Goal: Find specific page/section: Find specific page/section

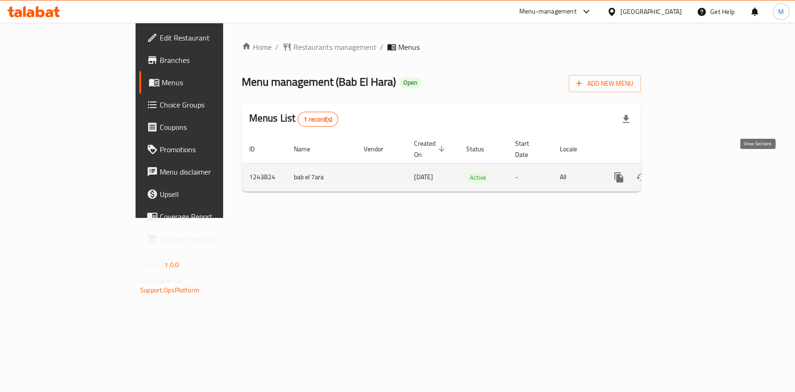
click at [691, 172] on icon "enhanced table" at bounding box center [685, 177] width 11 height 11
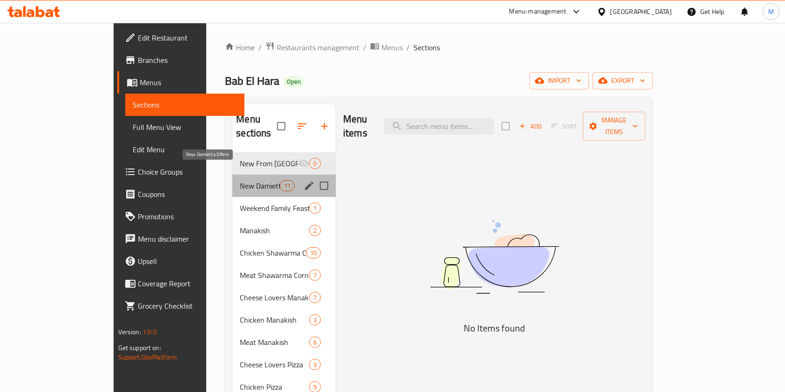
click at [240, 180] on span "New Damietta Offers" at bounding box center [260, 185] width 40 height 11
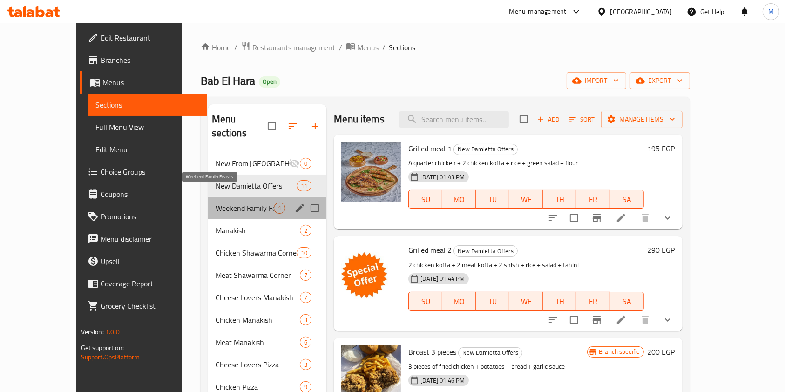
click at [223, 203] on span "Weekend Family Feasts" at bounding box center [245, 208] width 59 height 11
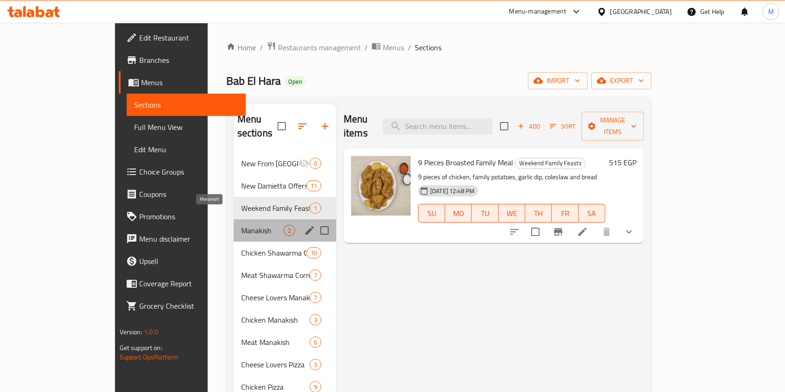
click at [241, 225] on span "Manakish" at bounding box center [262, 230] width 42 height 11
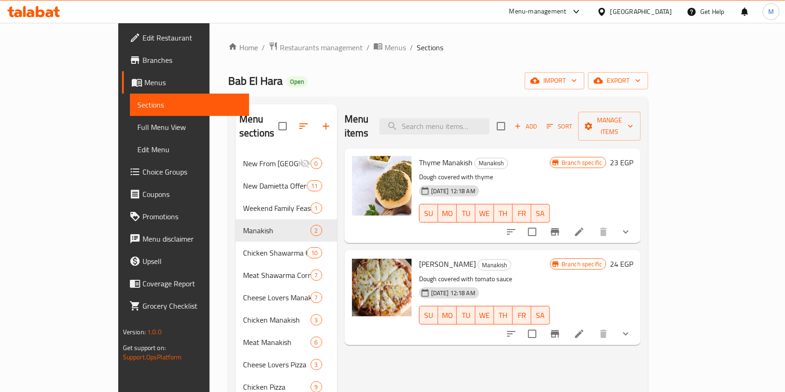
click at [50, 8] on icon at bounding box center [33, 11] width 53 height 11
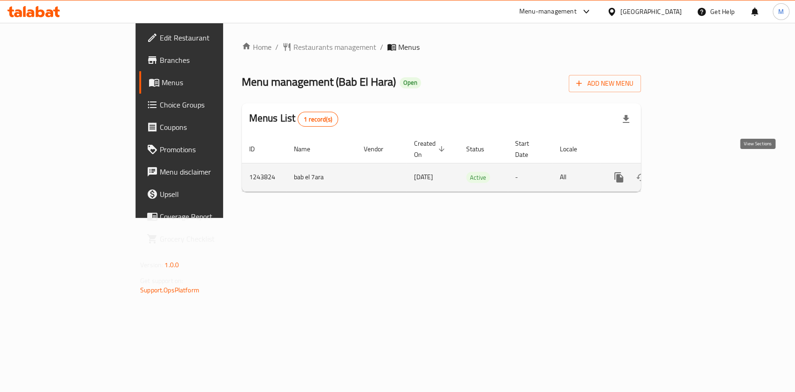
click at [691, 172] on icon "enhanced table" at bounding box center [685, 177] width 11 height 11
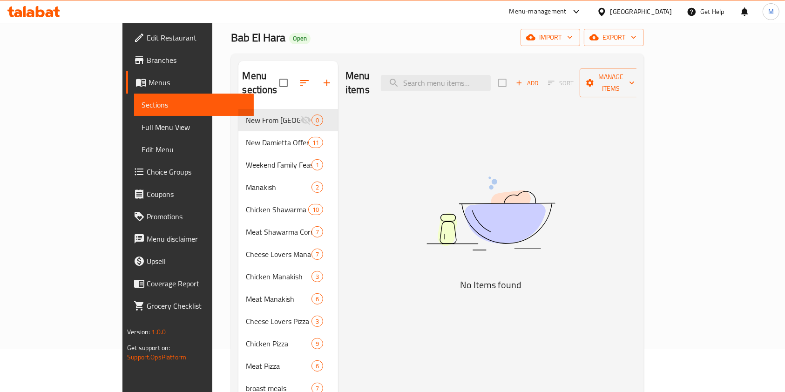
scroll to position [49, 0]
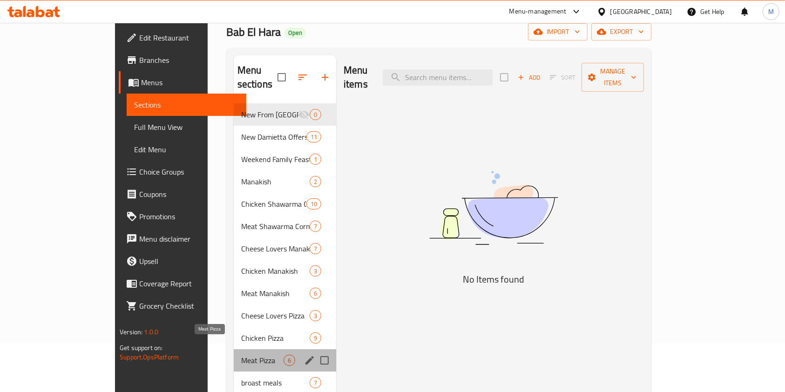
click at [241, 355] on span "Meat Pizza" at bounding box center [262, 360] width 42 height 11
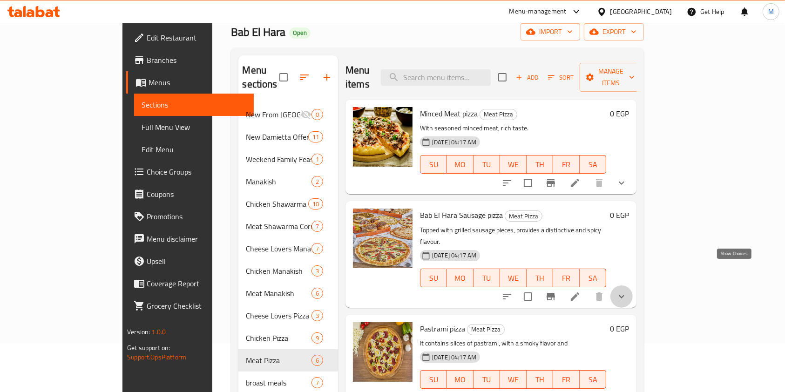
click at [627, 291] on icon "show more" at bounding box center [621, 296] width 11 height 11
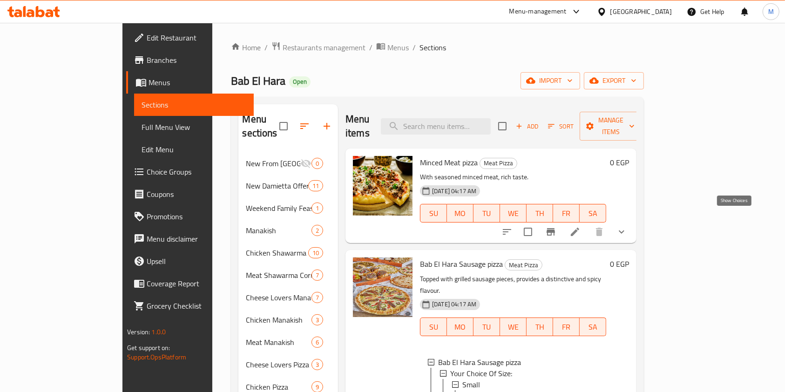
click at [627, 226] on icon "show more" at bounding box center [621, 231] width 11 height 11
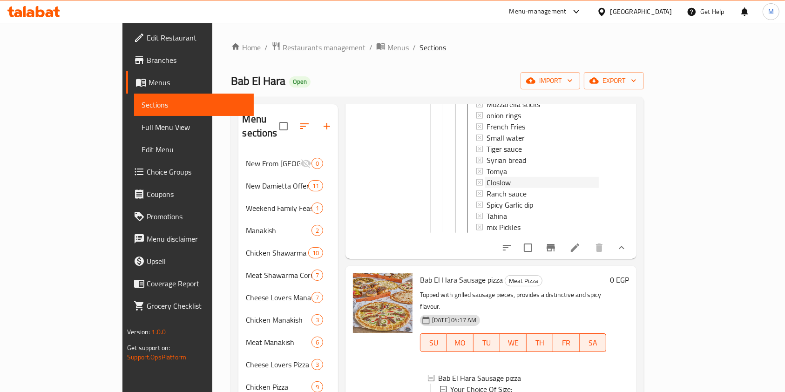
scroll to position [206, 0]
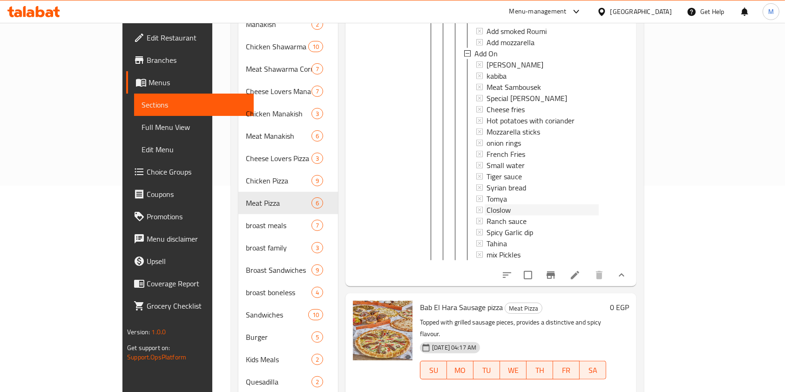
click at [512, 170] on div "Cheese sambousek kabiba Meat Sambousek Special [PERSON_NAME] Cheese fries Hot p…" at bounding box center [537, 159] width 123 height 201
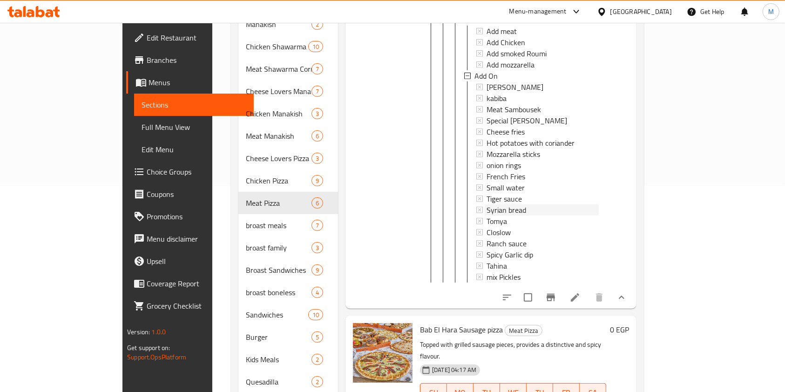
click at [504, 169] on div "Cheese sambousek kabiba Meat Sambousek Special [PERSON_NAME] Cheese fries Hot p…" at bounding box center [537, 181] width 123 height 201
click at [588, 289] on li at bounding box center [575, 297] width 26 height 17
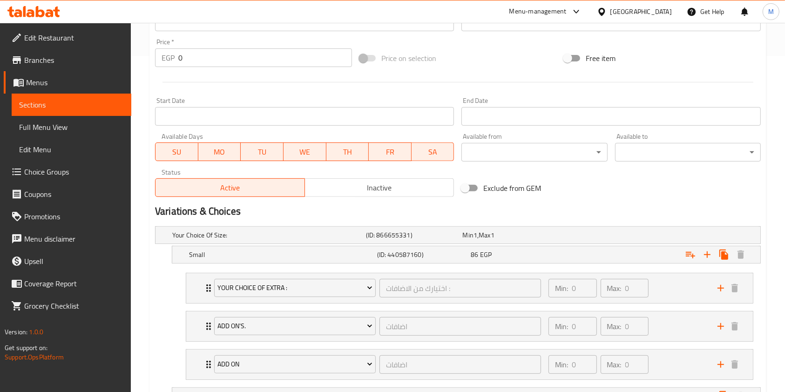
scroll to position [335, 0]
click at [540, 241] on div "86 EGP" at bounding box center [508, 235] width 93 height 9
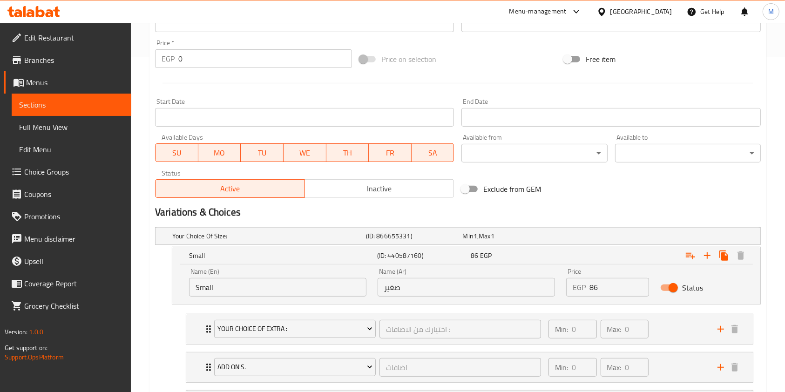
click at [229, 279] on input "Small" at bounding box center [277, 287] width 177 height 19
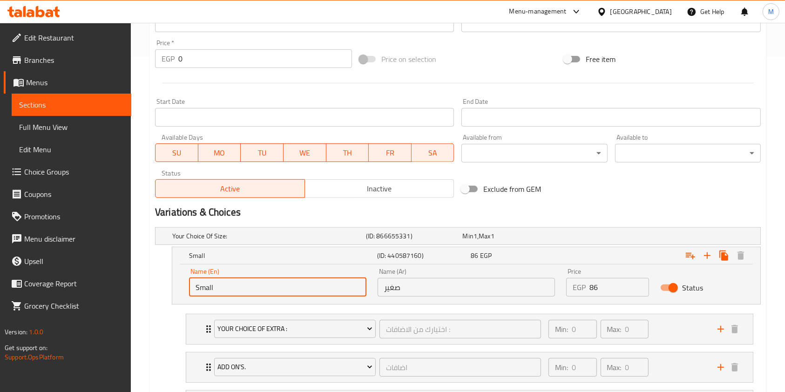
click at [229, 279] on input "Small" at bounding box center [277, 287] width 177 height 19
click at [418, 292] on input "صغير" at bounding box center [466, 287] width 177 height 19
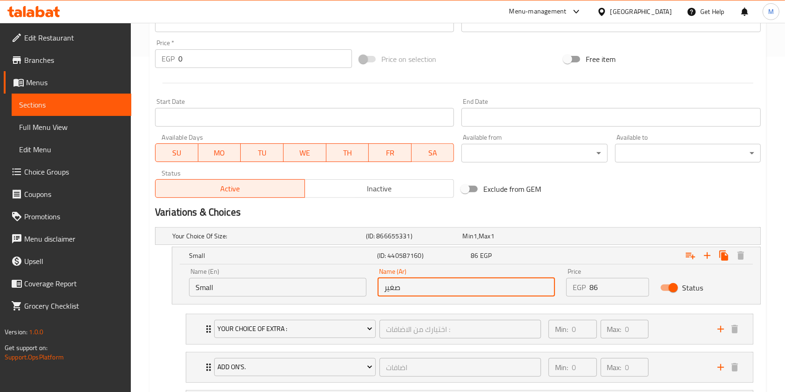
click at [418, 292] on input "صغير" at bounding box center [466, 287] width 177 height 19
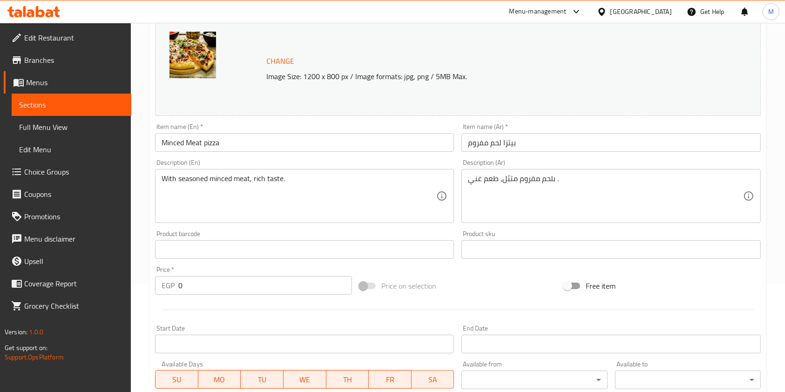
scroll to position [0, 0]
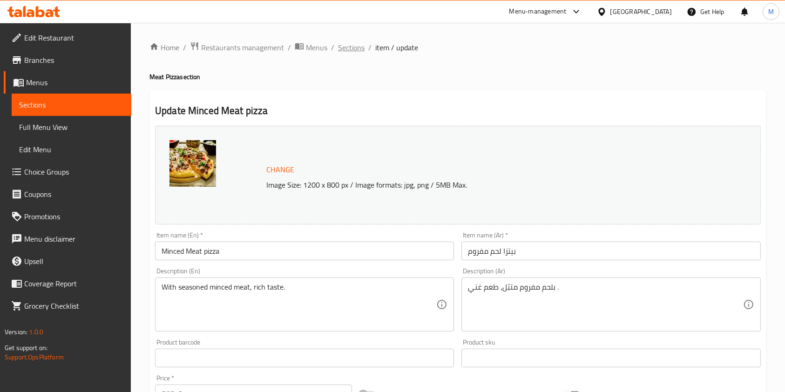
click at [353, 48] on span "Sections" at bounding box center [351, 47] width 27 height 11
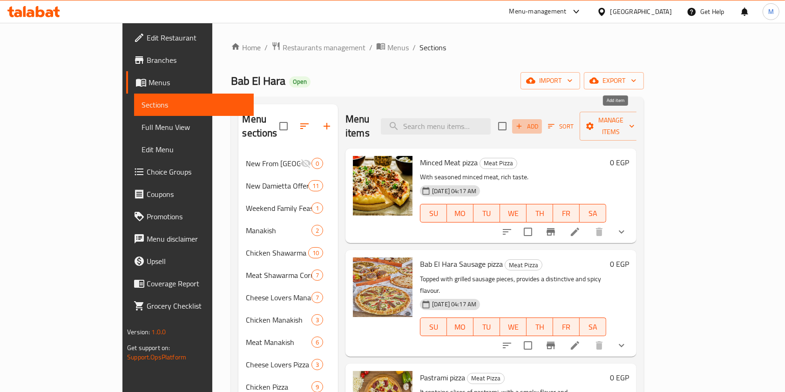
click at [523, 122] on icon "button" at bounding box center [519, 126] width 8 height 8
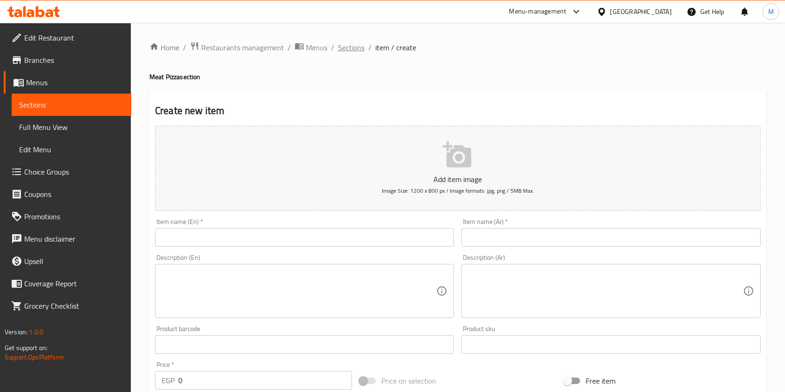
click at [360, 46] on span "Sections" at bounding box center [351, 47] width 27 height 11
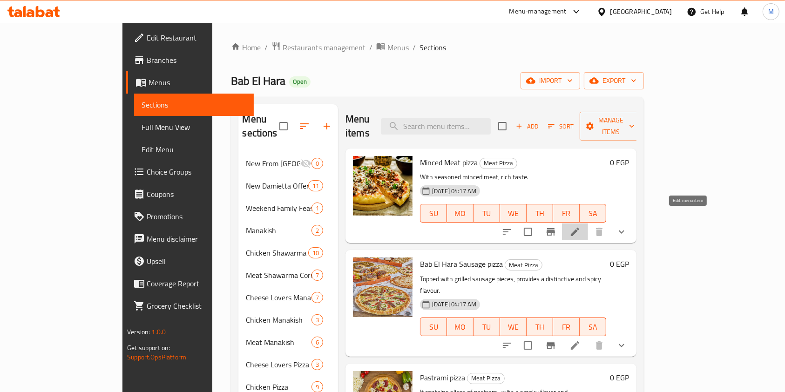
click at [579, 228] on icon at bounding box center [575, 232] width 8 height 8
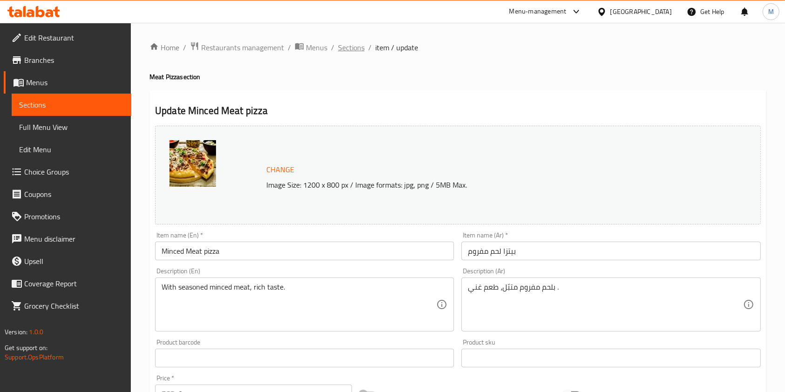
click at [347, 43] on span "Sections" at bounding box center [351, 47] width 27 height 11
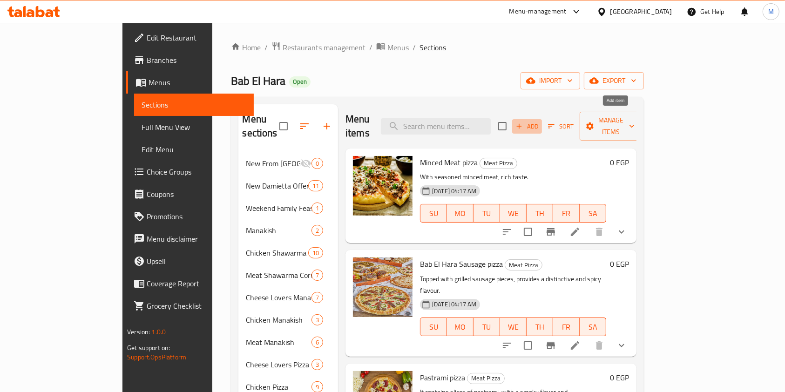
click at [523, 122] on icon "button" at bounding box center [519, 126] width 8 height 8
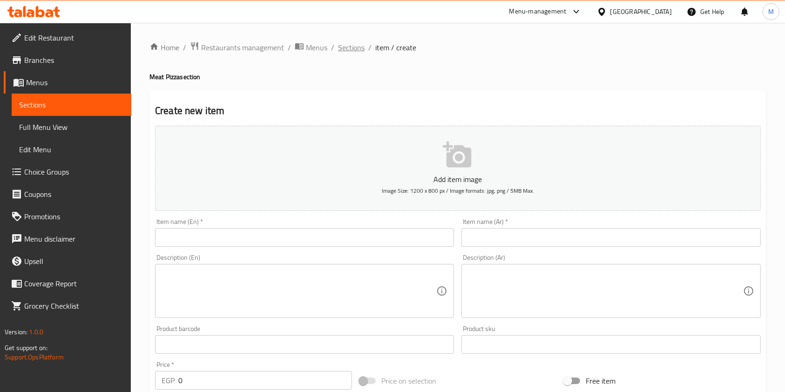
click at [346, 53] on span "Sections" at bounding box center [351, 47] width 27 height 11
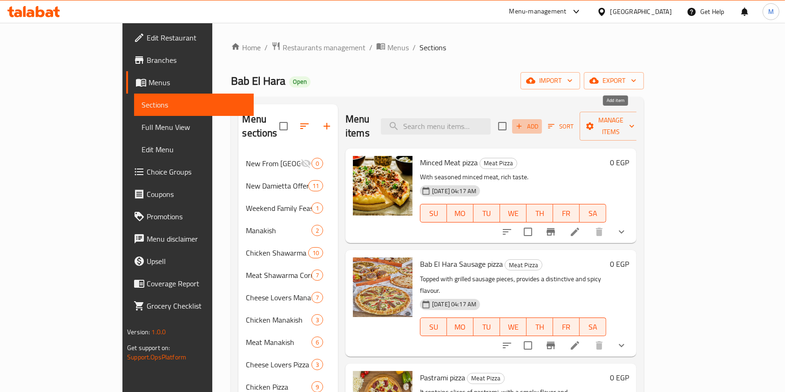
click at [540, 121] on span "Add" at bounding box center [526, 126] width 25 height 11
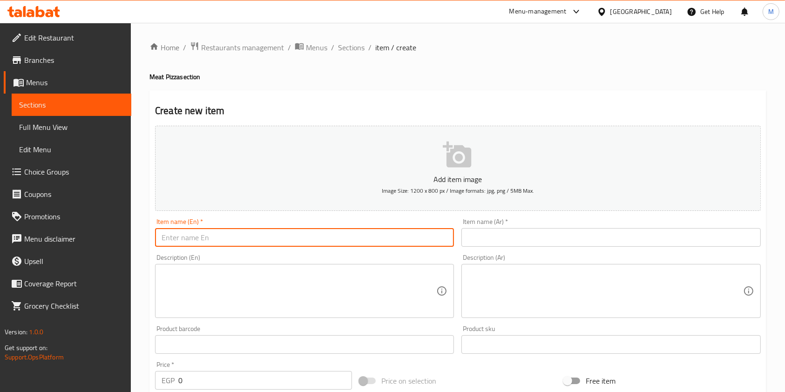
click at [356, 237] on input "text" at bounding box center [304, 237] width 299 height 19
paste input "Kiri Sausage Pizza"
type input "Kiri Sausage Pizza"
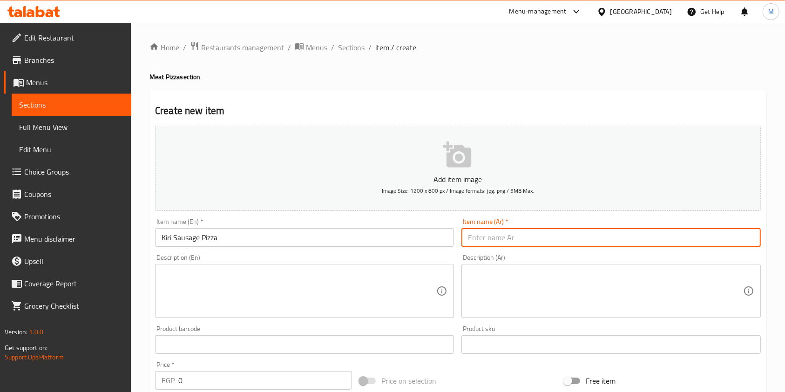
click at [487, 232] on input "text" at bounding box center [610, 237] width 299 height 19
paste input "بيتزا سجق كيري"
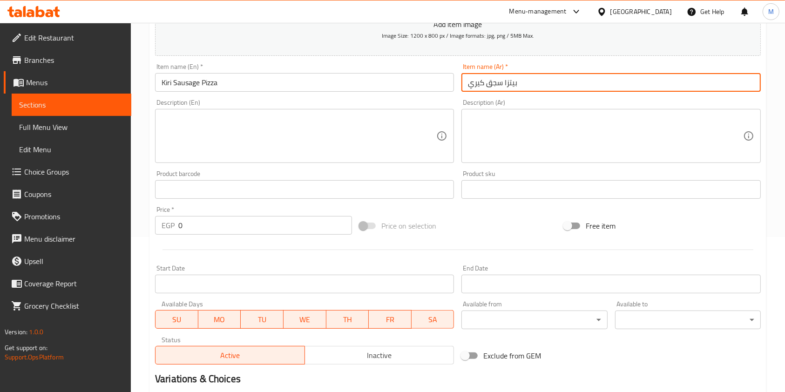
scroll to position [266, 0]
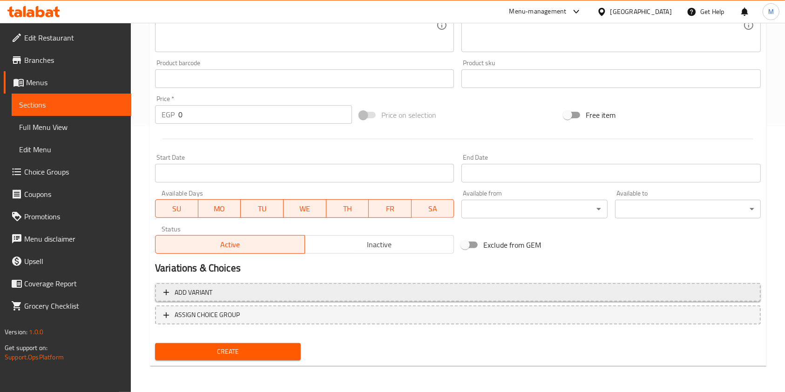
type input "بيتزا سجق كيري"
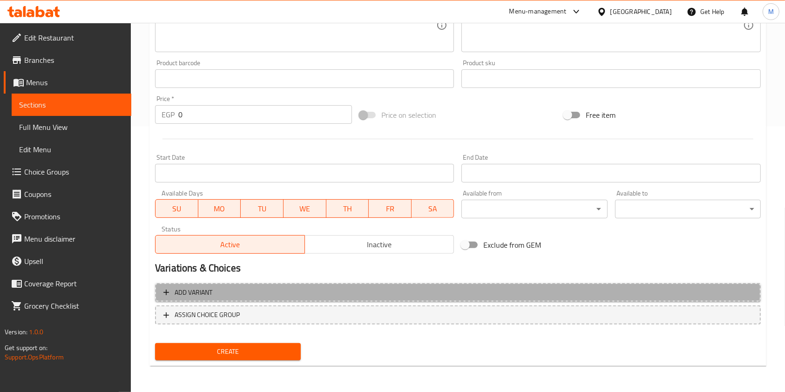
click at [536, 297] on span "Add variant" at bounding box center [457, 293] width 589 height 12
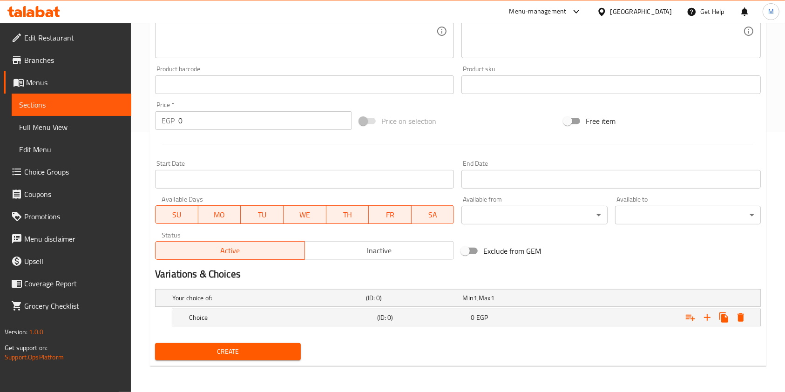
scroll to position [260, 0]
click at [543, 304] on div "0 EGP" at bounding box center [508, 297] width 97 height 13
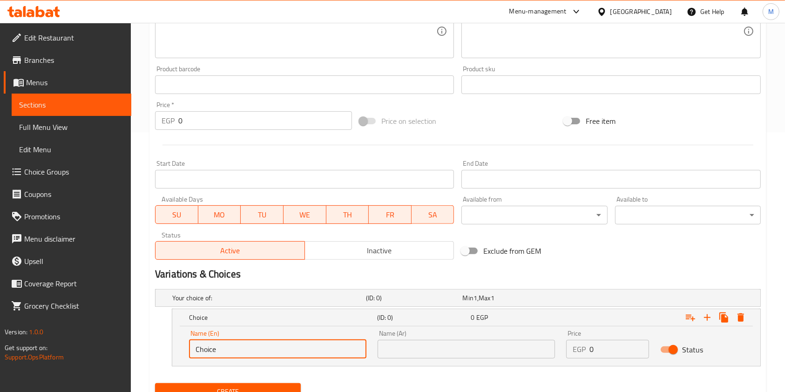
click at [316, 346] on input "Choice" at bounding box center [277, 349] width 177 height 19
type input "س"
type input "Small"
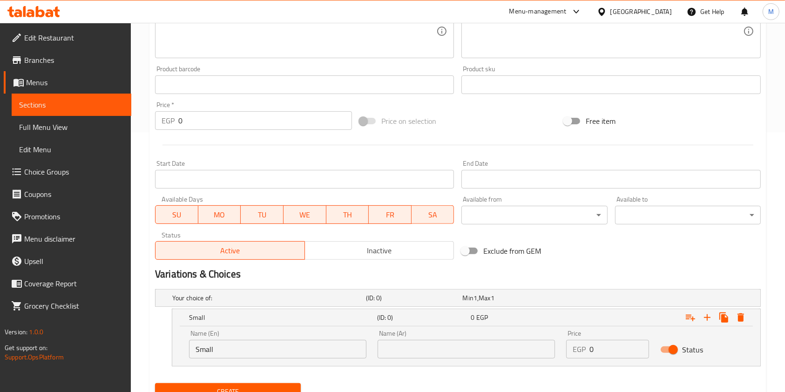
drag, startPoint x: 414, startPoint y: 359, endPoint x: 419, endPoint y: 355, distance: 5.9
click at [419, 355] on div "Name (Ar) Name (Ar)" at bounding box center [466, 344] width 189 height 40
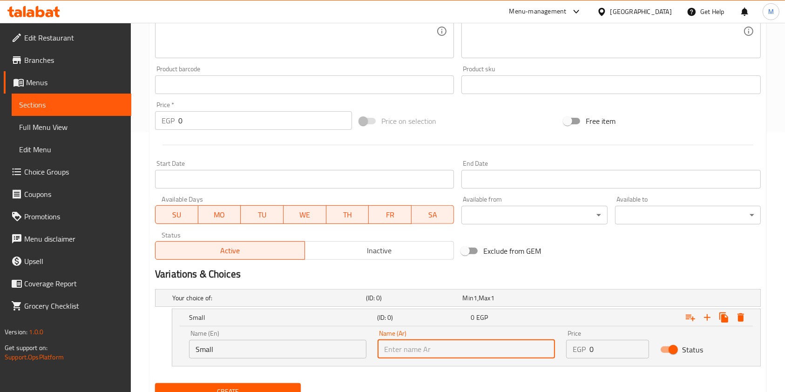
click at [419, 355] on input "text" at bounding box center [466, 349] width 177 height 19
type input "w"
click at [464, 345] on input "text" at bounding box center [466, 349] width 177 height 19
type input "w"
type input "ي"
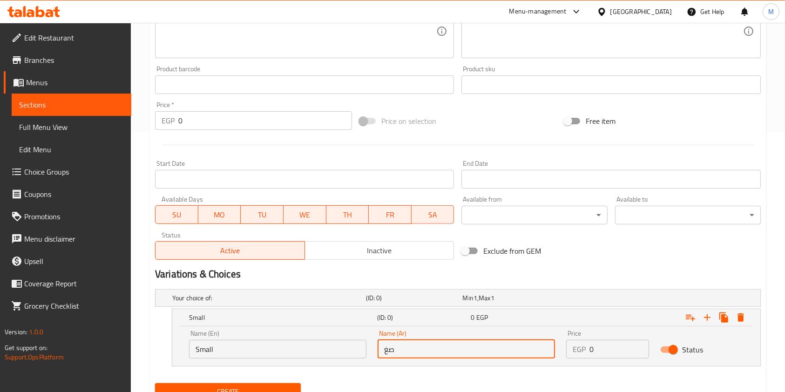
type input "صغير"
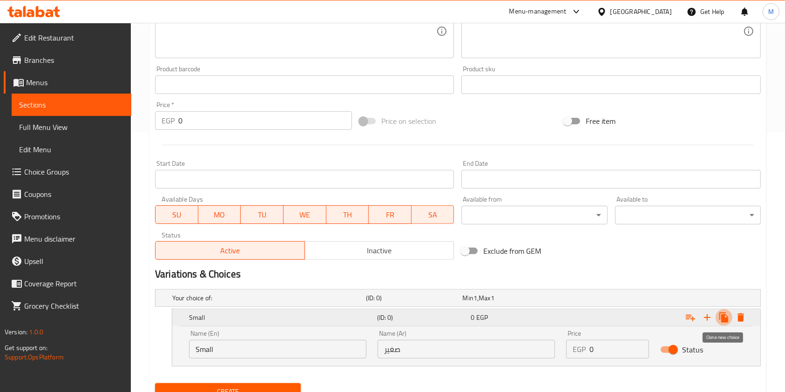
click at [727, 315] on icon "Expand" at bounding box center [723, 317] width 11 height 11
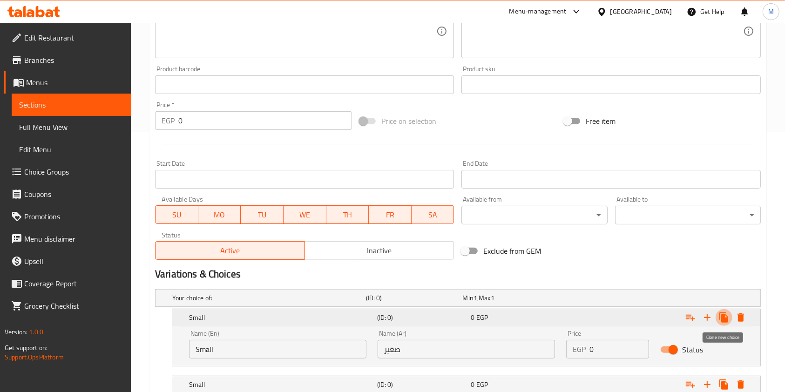
click at [727, 315] on icon "Expand" at bounding box center [723, 317] width 11 height 11
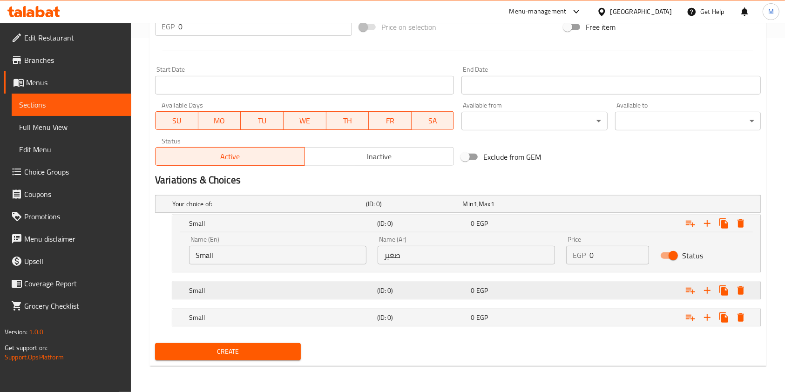
click at [501, 210] on div "0 EGP" at bounding box center [508, 203] width 97 height 13
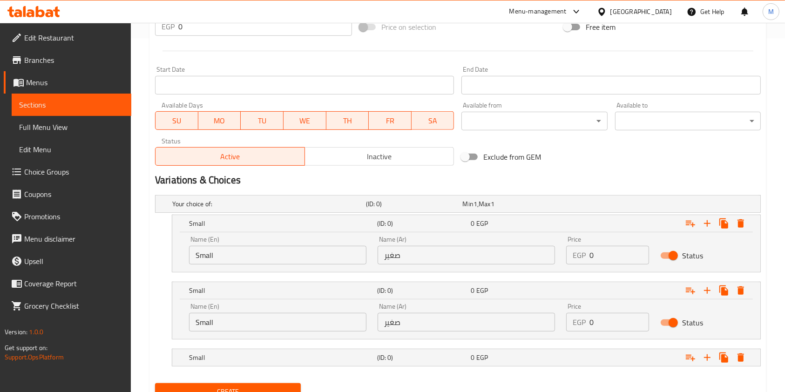
drag, startPoint x: 318, startPoint y: 334, endPoint x: 313, endPoint y: 323, distance: 12.1
click at [313, 323] on div "Name (En) Small Name (En)" at bounding box center [277, 317] width 189 height 40
click at [313, 323] on input "Small" at bounding box center [277, 322] width 177 height 19
type input "ة"
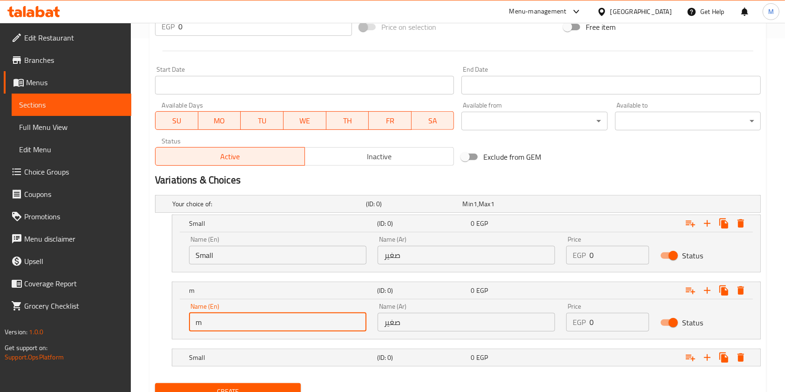
type input "Medium"
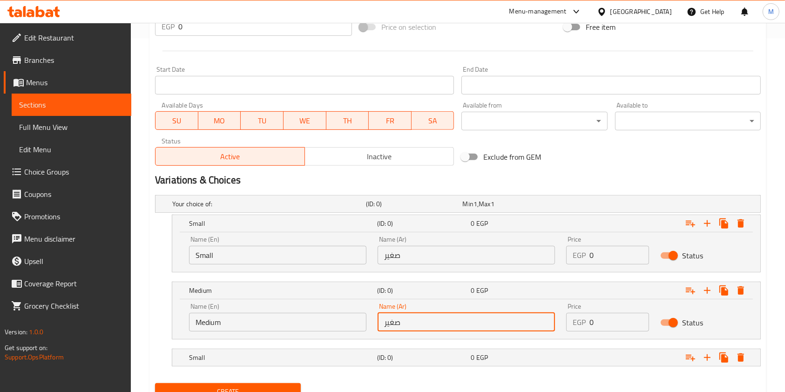
click at [425, 317] on input "صغير" at bounding box center [466, 322] width 177 height 19
type input ","
type input "وسط"
click at [522, 210] on div "0 EGP" at bounding box center [508, 203] width 97 height 13
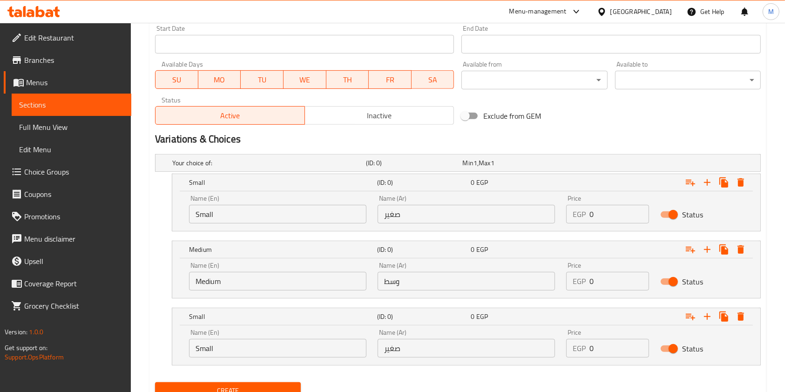
scroll to position [433, 0]
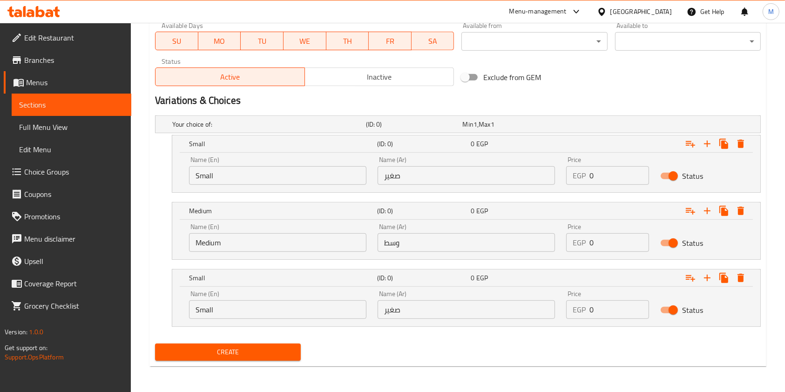
click at [282, 308] on input "Small" at bounding box center [277, 309] width 177 height 19
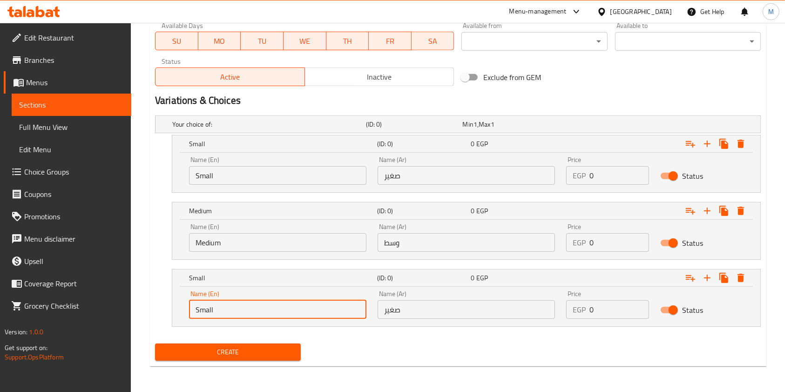
click at [282, 308] on input "Small" at bounding box center [277, 309] width 177 height 19
type input "Large"
click at [417, 307] on input "صغير" at bounding box center [466, 309] width 177 height 19
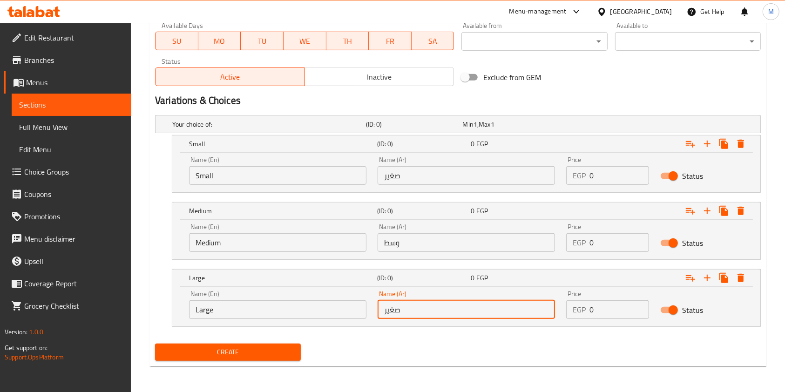
click at [417, 307] on input "صغير" at bounding box center [466, 309] width 177 height 19
type input ";"
type input "كبير"
click at [603, 180] on input "0" at bounding box center [619, 175] width 60 height 19
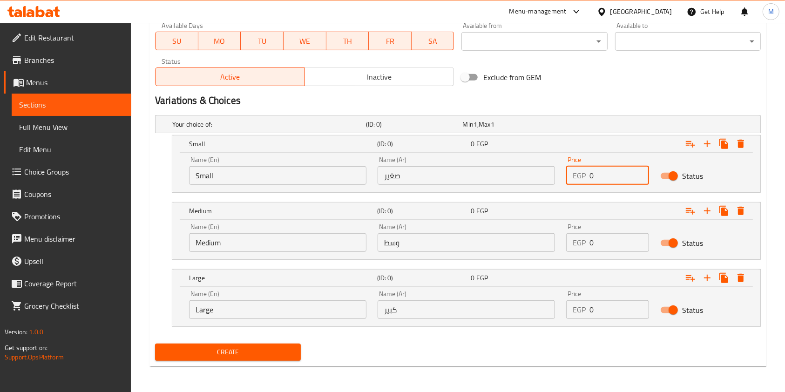
click at [603, 180] on input "0" at bounding box center [619, 175] width 60 height 19
type input "120"
click at [611, 242] on input "0" at bounding box center [619, 242] width 60 height 19
type input "150"
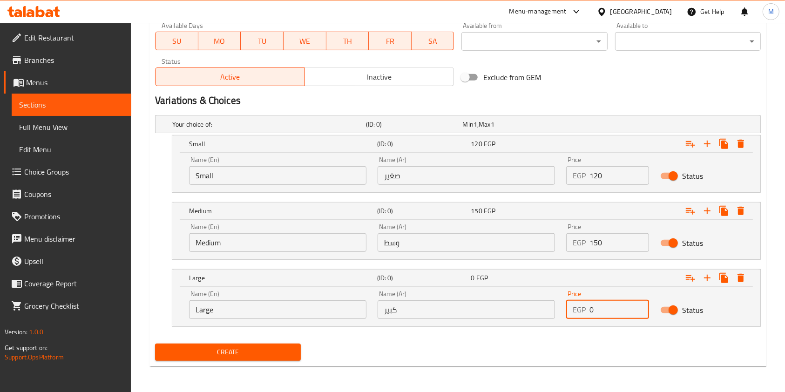
click at [596, 313] on input "0" at bounding box center [619, 309] width 60 height 19
type input "200"
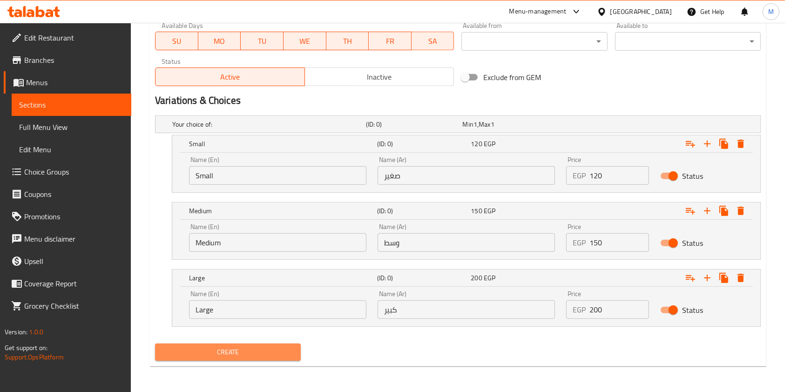
click at [288, 353] on span "Create" at bounding box center [227, 352] width 131 height 12
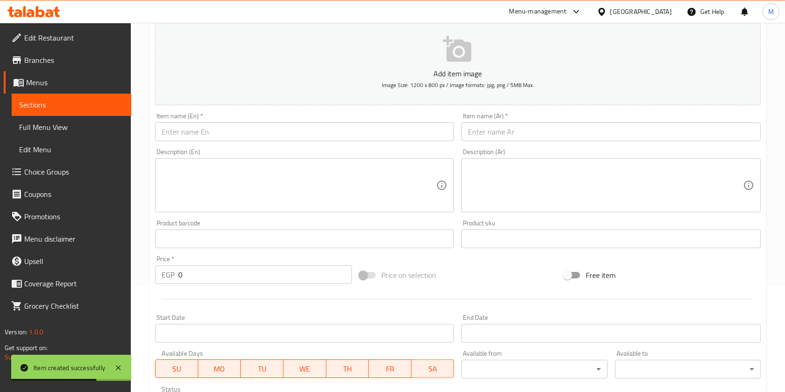
scroll to position [0, 0]
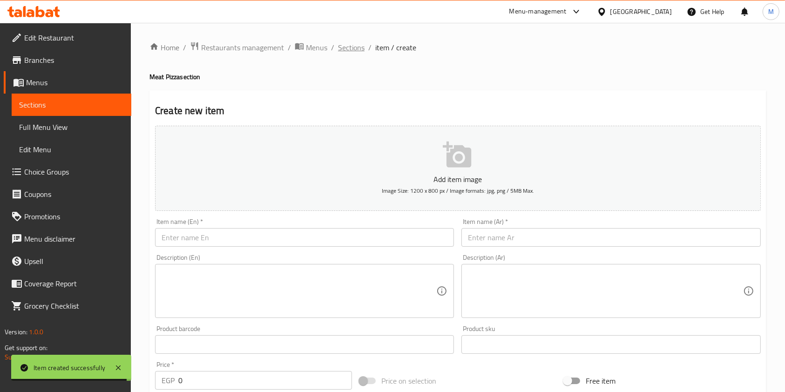
click at [354, 52] on span "Sections" at bounding box center [351, 47] width 27 height 11
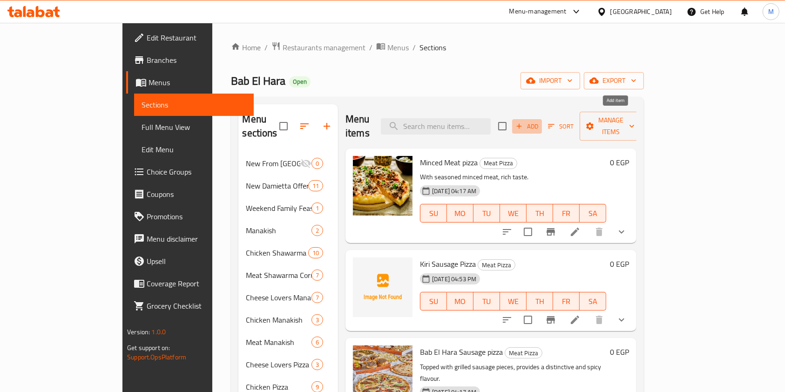
click at [542, 125] on button "Add" at bounding box center [527, 126] width 30 height 14
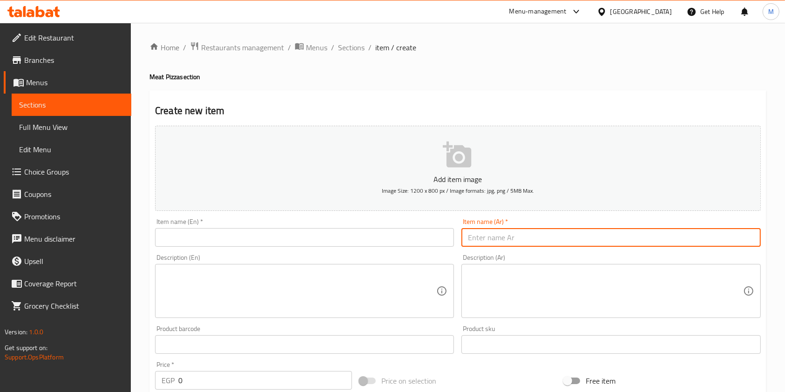
click at [493, 233] on input "text" at bounding box center [610, 237] width 299 height 19
paste input "[PERSON_NAME]"
type input "[PERSON_NAME]"
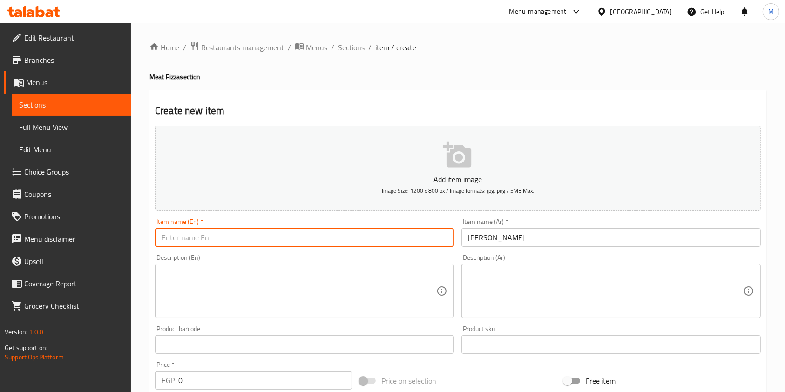
click at [394, 238] on input "text" at bounding box center [304, 237] width 299 height 19
paste input "[PERSON_NAME] pizza"
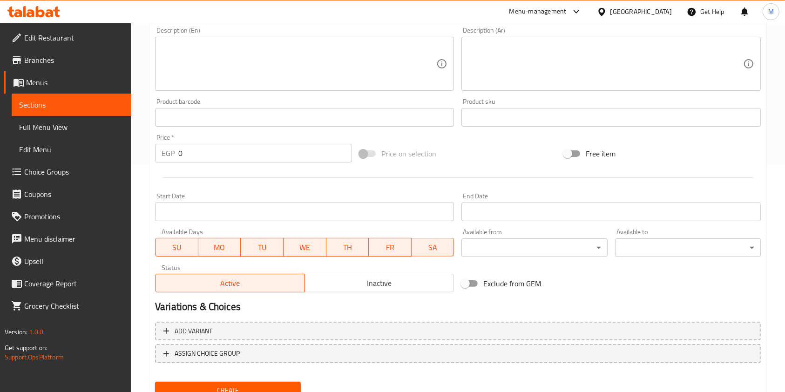
scroll to position [252, 0]
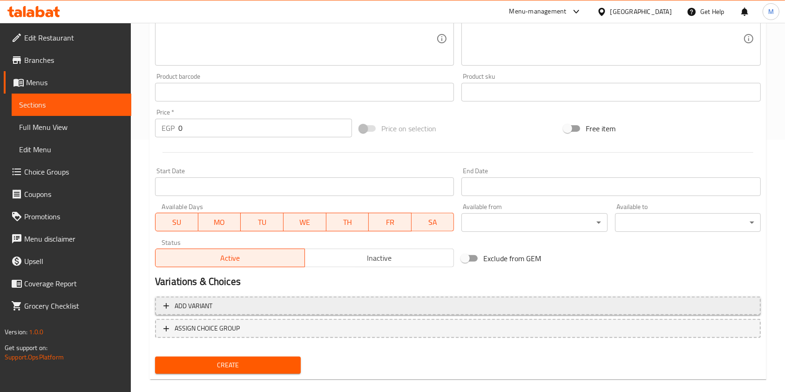
type input "[PERSON_NAME] pizza"
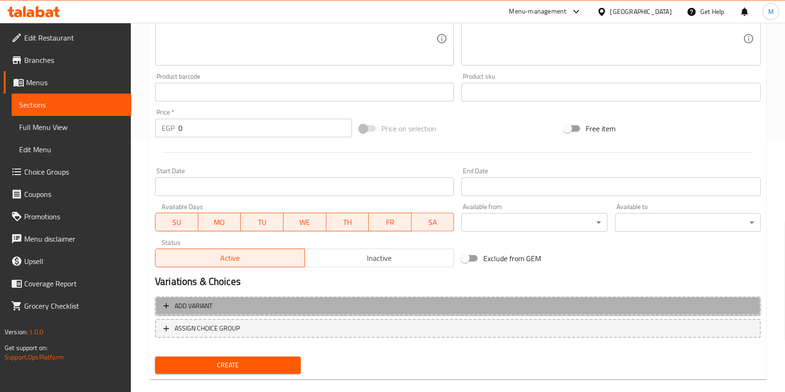
click at [683, 300] on span "Add variant" at bounding box center [457, 306] width 589 height 12
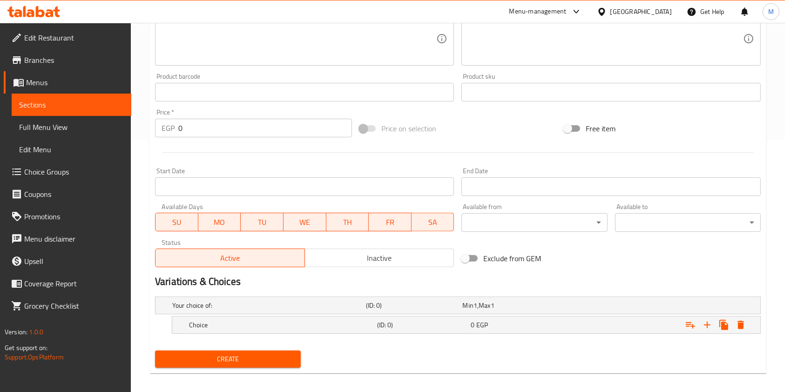
scroll to position [260, 0]
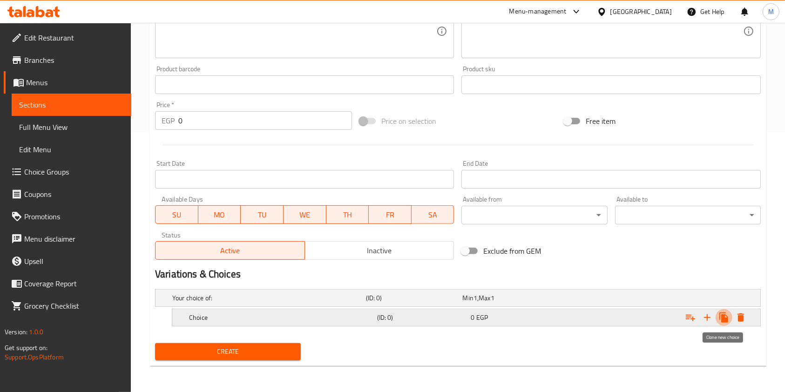
click at [716, 314] on button "Expand" at bounding box center [724, 317] width 17 height 17
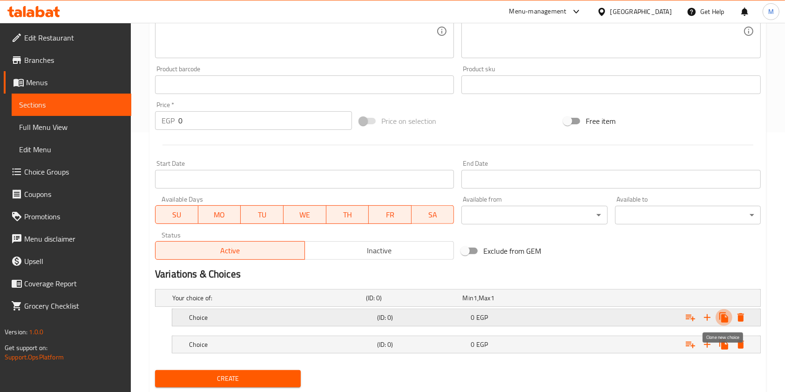
click at [716, 314] on button "Expand" at bounding box center [724, 317] width 17 height 17
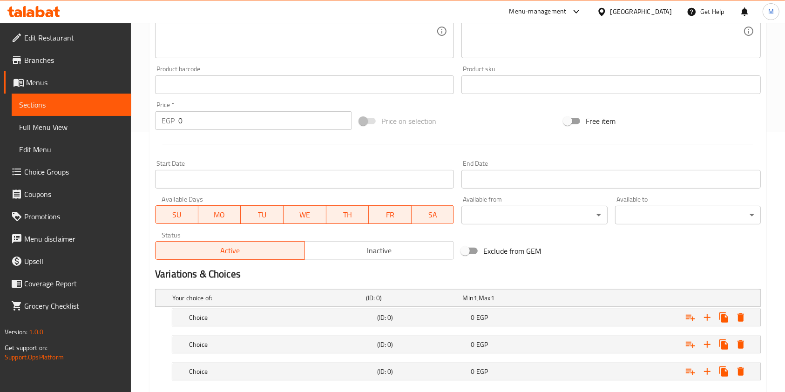
scroll to position [313, 0]
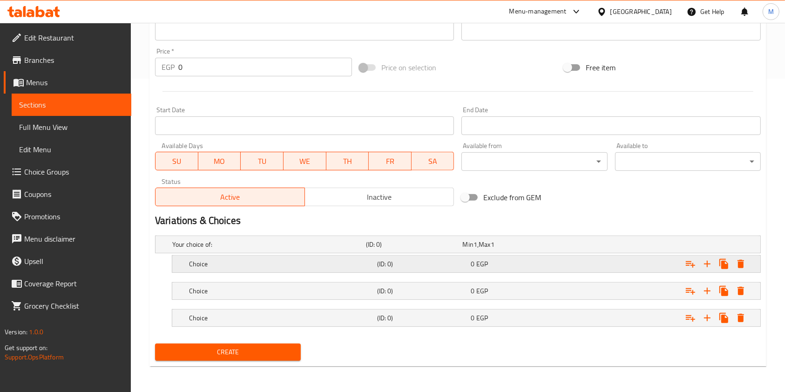
click at [376, 251] on div "(ID: 0)" at bounding box center [412, 244] width 97 height 13
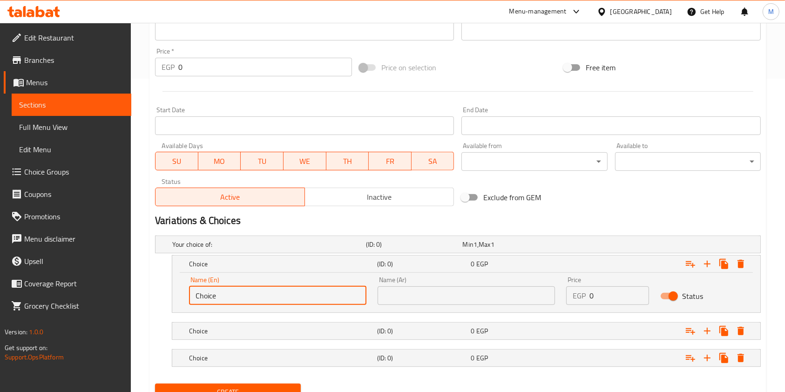
click at [272, 300] on input "Choice" at bounding box center [277, 295] width 177 height 19
type input "ة"
type input "M"
type input "Small"
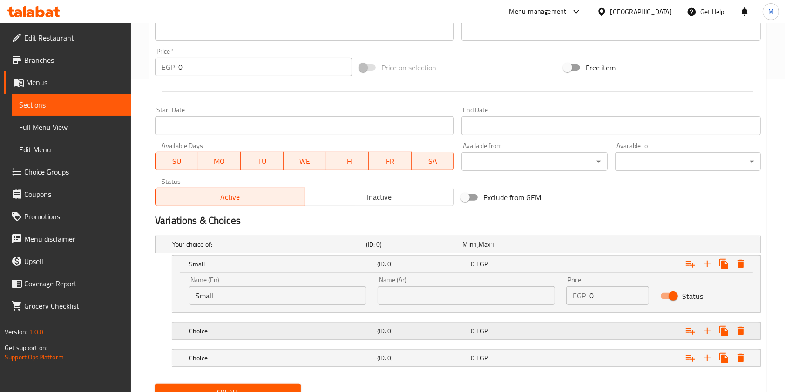
click at [387, 249] on h5 "(ID: 0)" at bounding box center [412, 244] width 93 height 9
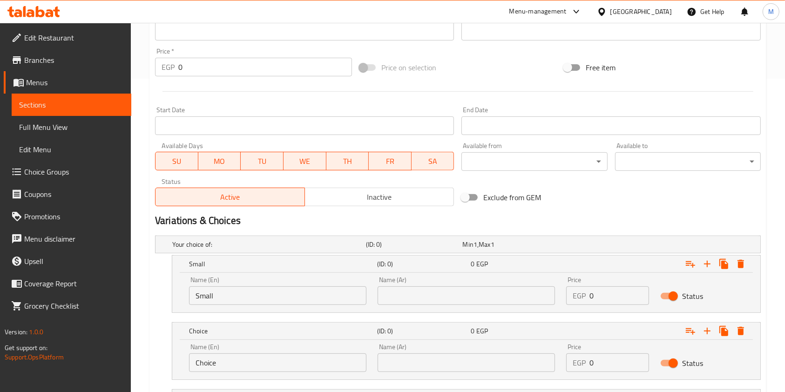
click at [291, 365] on input "Choice" at bounding box center [277, 362] width 177 height 19
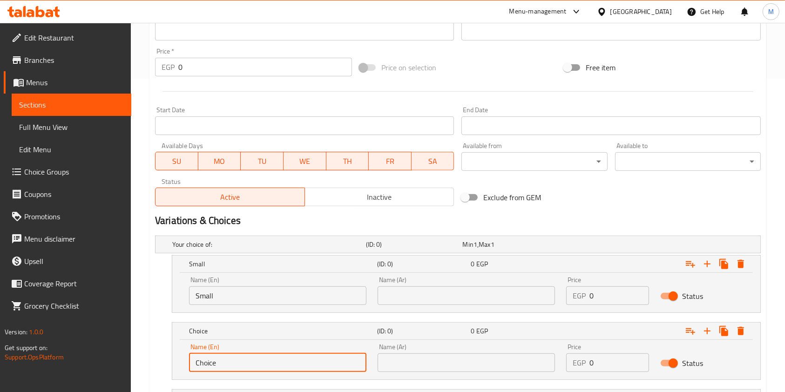
click at [291, 365] on input "Choice" at bounding box center [277, 362] width 177 height 19
type input "Medium"
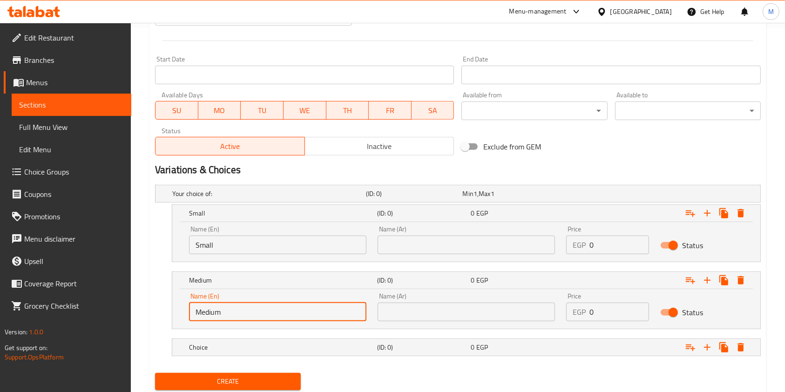
scroll to position [393, 0]
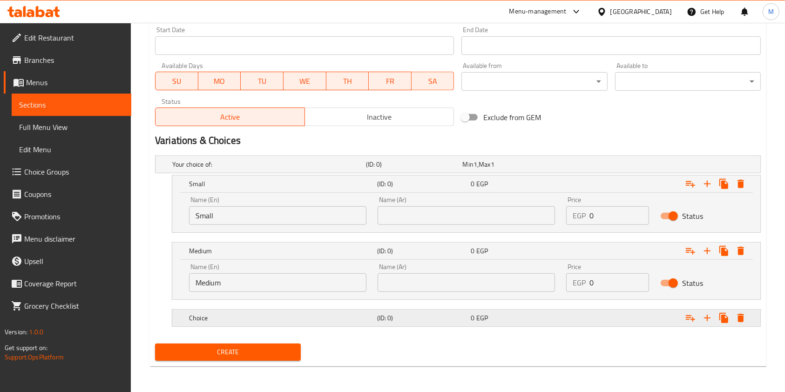
click at [605, 166] on div "Expand" at bounding box center [654, 164] width 194 height 4
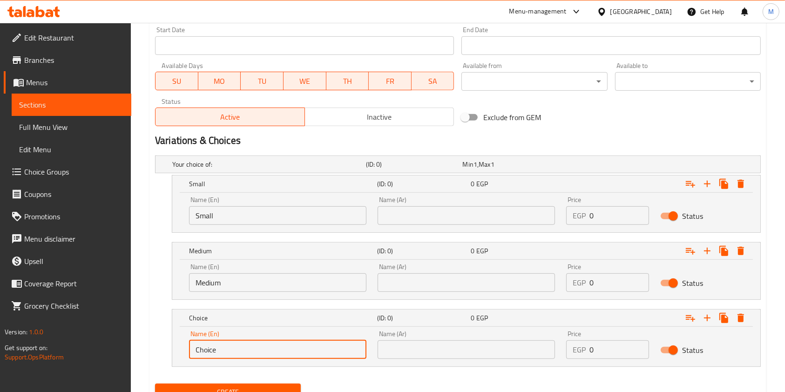
click at [257, 352] on input "Choice" at bounding box center [277, 349] width 177 height 19
type input "Large"
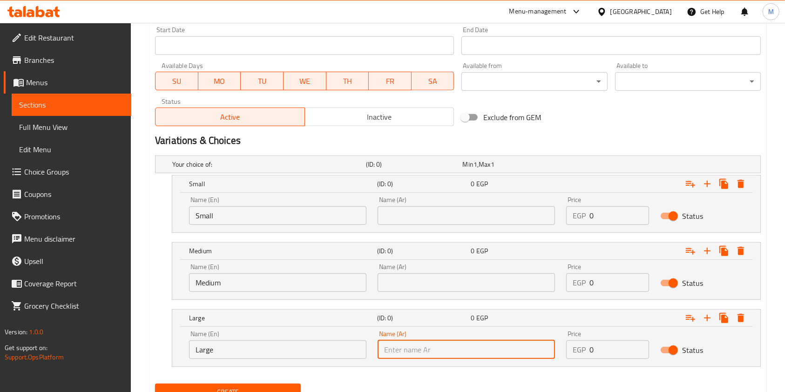
click at [402, 352] on input "text" at bounding box center [466, 349] width 177 height 19
type input "كبير"
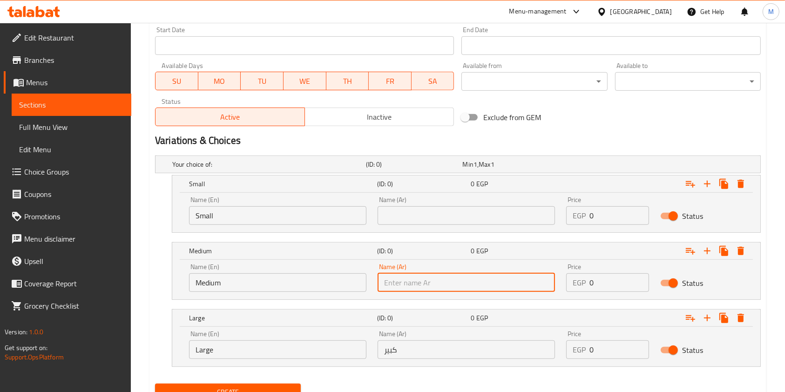
click at [406, 283] on input "text" at bounding box center [466, 282] width 177 height 19
type input "وسط"
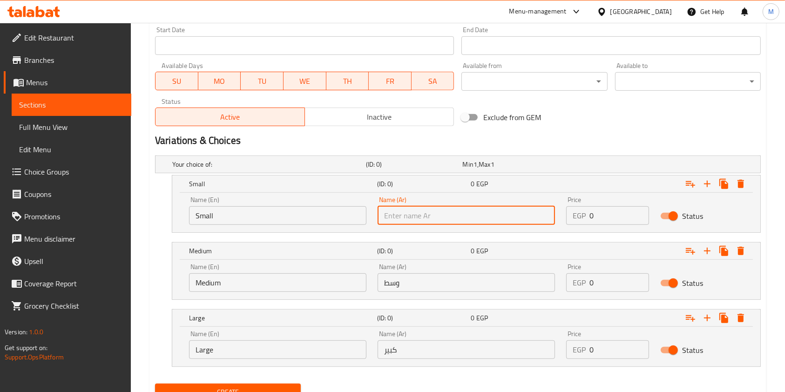
click at [437, 212] on input "text" at bounding box center [466, 215] width 177 height 19
type input "س"
type input "صغير"
click at [614, 221] on input "0" at bounding box center [619, 215] width 60 height 19
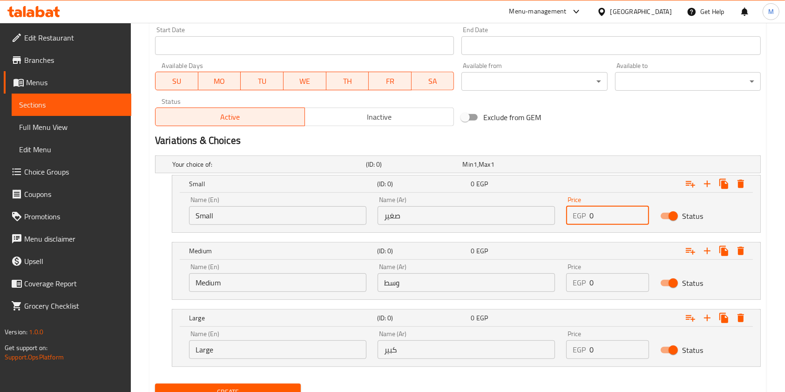
click at [614, 221] on input "0" at bounding box center [619, 215] width 60 height 19
type input "130"
drag, startPoint x: 615, startPoint y: 292, endPoint x: 607, endPoint y: 285, distance: 10.9
click at [607, 285] on div "Price EGP 0 Price" at bounding box center [608, 278] width 94 height 40
click at [607, 285] on input "0" at bounding box center [619, 282] width 60 height 19
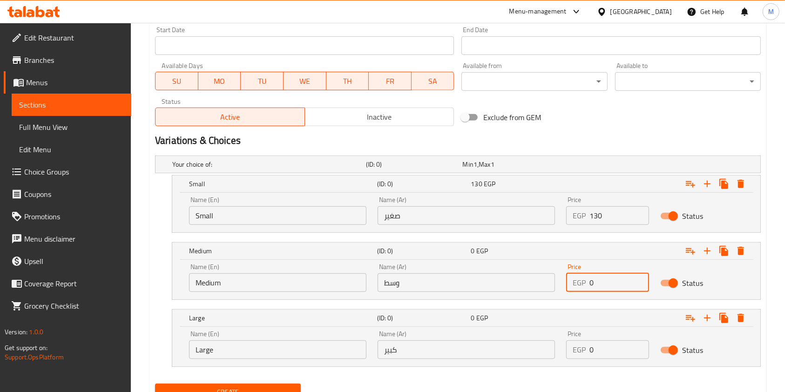
click at [607, 285] on input "0" at bounding box center [619, 282] width 60 height 19
type input "160"
click at [596, 343] on input "0" at bounding box center [619, 349] width 60 height 19
type input "205"
click at [276, 386] on span "Create" at bounding box center [227, 392] width 131 height 12
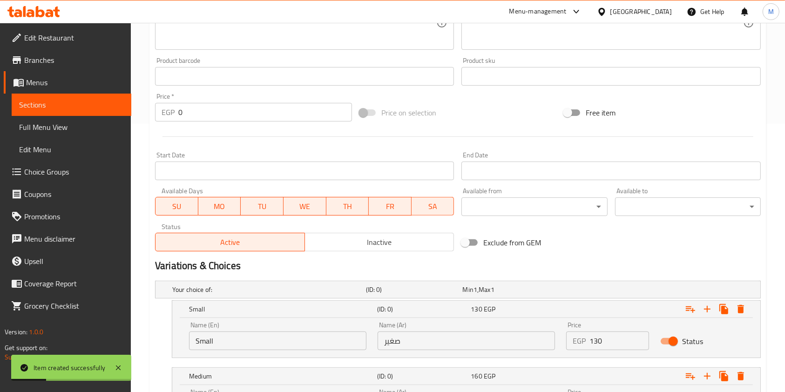
scroll to position [0, 0]
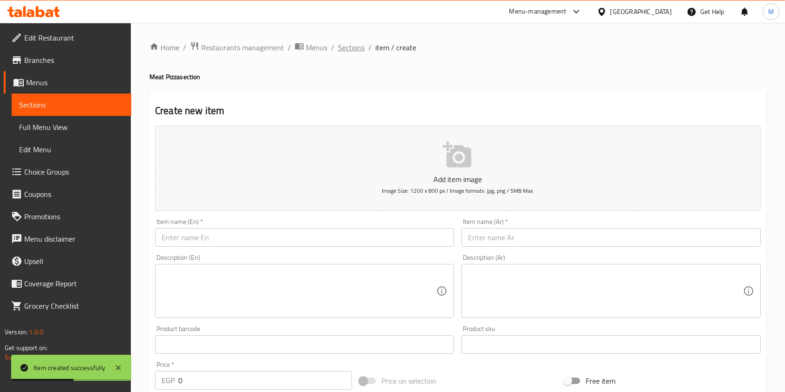
click at [357, 42] on span "Sections" at bounding box center [351, 47] width 27 height 11
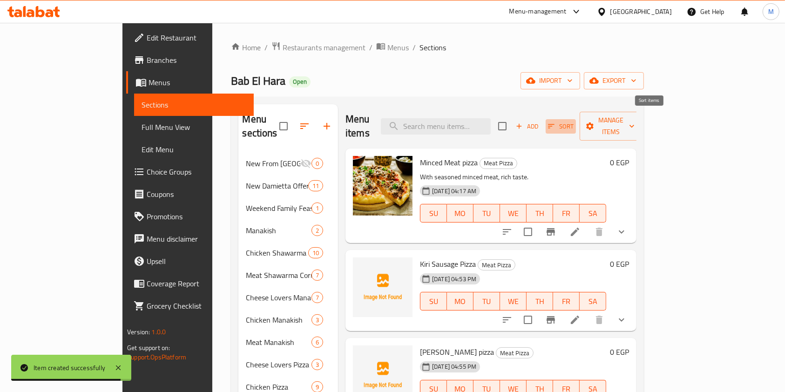
click at [574, 121] on span "Sort" at bounding box center [561, 126] width 26 height 11
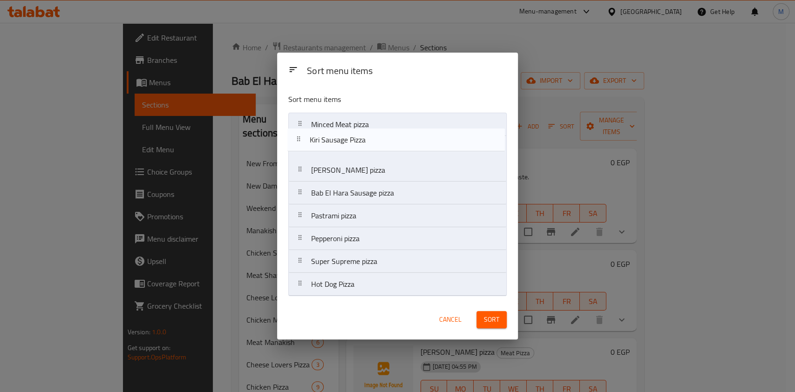
drag, startPoint x: 349, startPoint y: 155, endPoint x: 345, endPoint y: 136, distance: 19.0
click at [345, 138] on nav "Minced Meat pizza Kiri Sausage Pizza [PERSON_NAME] pizza Bab El Hara Sausage pi…" at bounding box center [397, 204] width 218 height 183
drag, startPoint x: 363, startPoint y: 177, endPoint x: 360, endPoint y: 148, distance: 30.0
click at [360, 148] on nav "Kiri Sausage Pizza Minced Meat pizza [PERSON_NAME] pizza Bab El Hara Sausage pi…" at bounding box center [397, 204] width 218 height 183
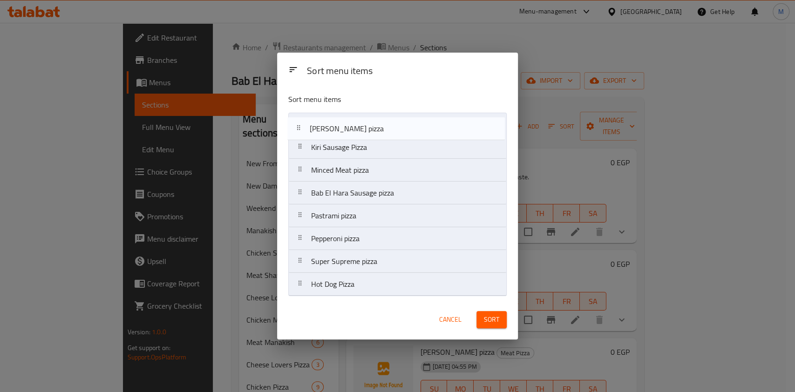
drag, startPoint x: 358, startPoint y: 149, endPoint x: 355, endPoint y: 127, distance: 22.1
click at [355, 127] on nav "Kiri Sausage Pizza [PERSON_NAME] pizza Minced Meat pizza Bab El Hara Sausage pi…" at bounding box center [397, 204] width 218 height 183
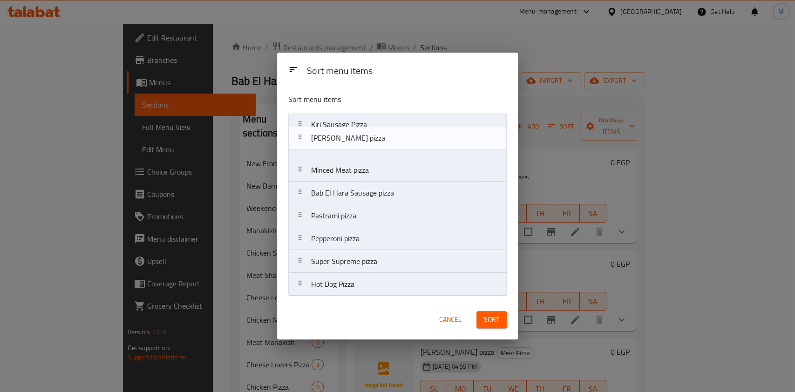
drag, startPoint x: 365, startPoint y: 131, endPoint x: 369, endPoint y: 156, distance: 25.0
click at [369, 156] on nav "[PERSON_NAME] pizza Kiri Sausage Pizza Minced Meat pizza Bab El Hara Sausage pi…" at bounding box center [397, 204] width 218 height 183
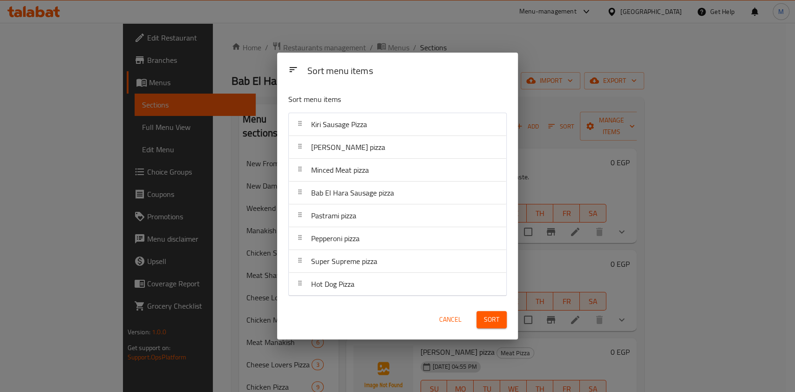
click at [485, 318] on span "Sort" at bounding box center [491, 320] width 15 height 12
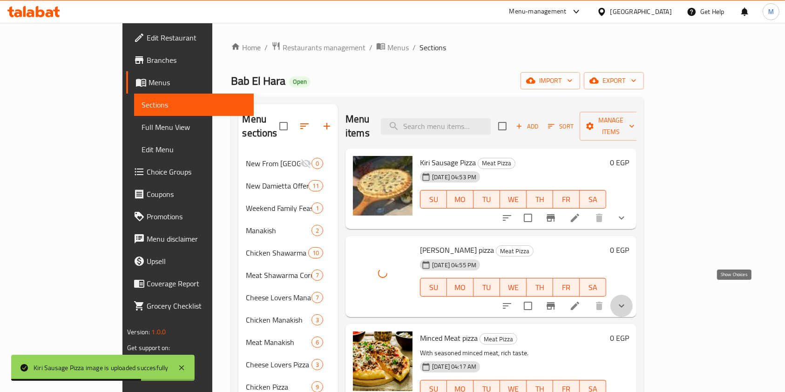
click at [627, 300] on icon "show more" at bounding box center [621, 305] width 11 height 11
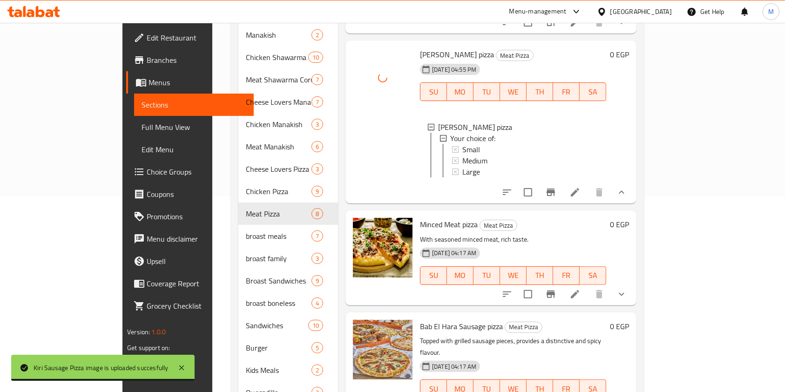
scroll to position [226, 0]
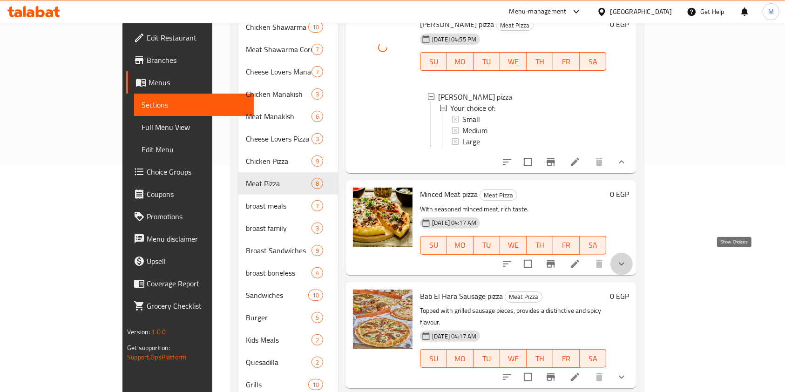
click at [627, 261] on icon "show more" at bounding box center [621, 263] width 11 height 11
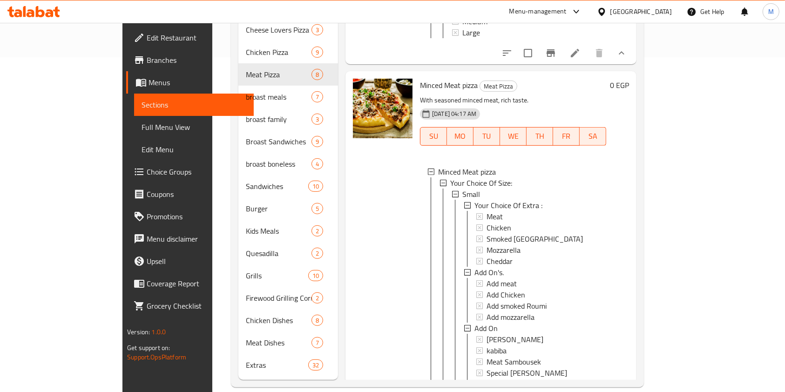
scroll to position [521, 0]
